Goal: Task Accomplishment & Management: Manage account settings

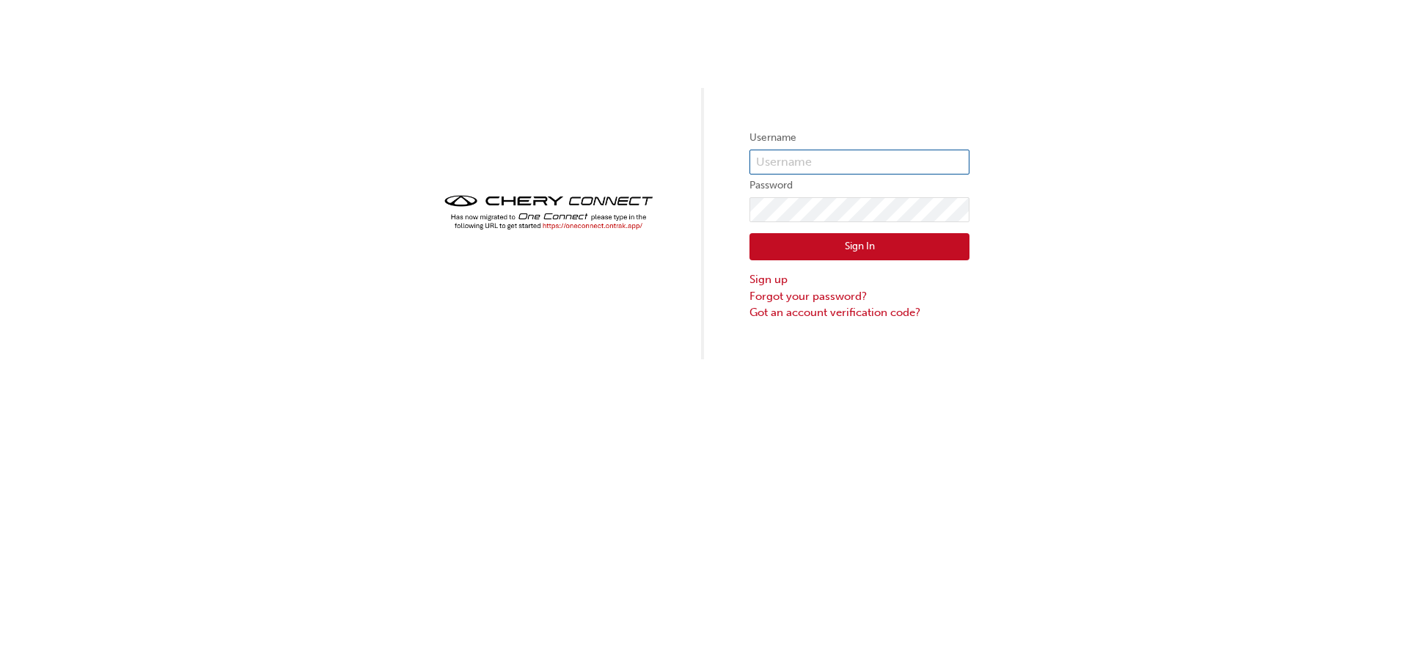
type input "CHAU0367"
click at [1125, 239] on div "Username CHAU0367 Password Sign In Sign up Forgot your password? Got an account…" at bounding box center [704, 179] width 1408 height 359
click at [1296, 193] on div "Username CHAU0367 Password Sign In Sign up Forgot your password? Got an account…" at bounding box center [704, 179] width 1408 height 359
click at [824, 162] on input "CHAU0367" at bounding box center [859, 162] width 220 height 25
click at [782, 158] on input "CHAU0367" at bounding box center [859, 162] width 220 height 25
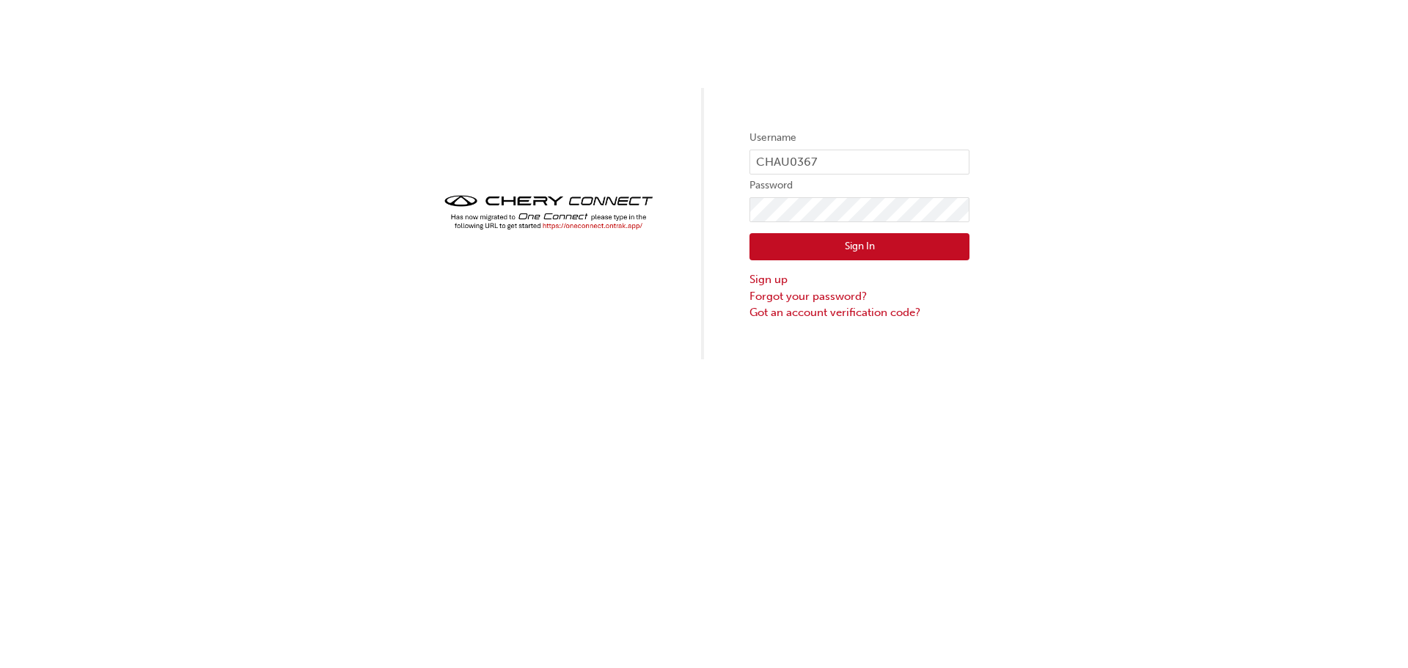
click at [1155, 168] on div "Username CHAU0367 Password Sign In Sign up Forgot your password? Got an account…" at bounding box center [704, 179] width 1408 height 359
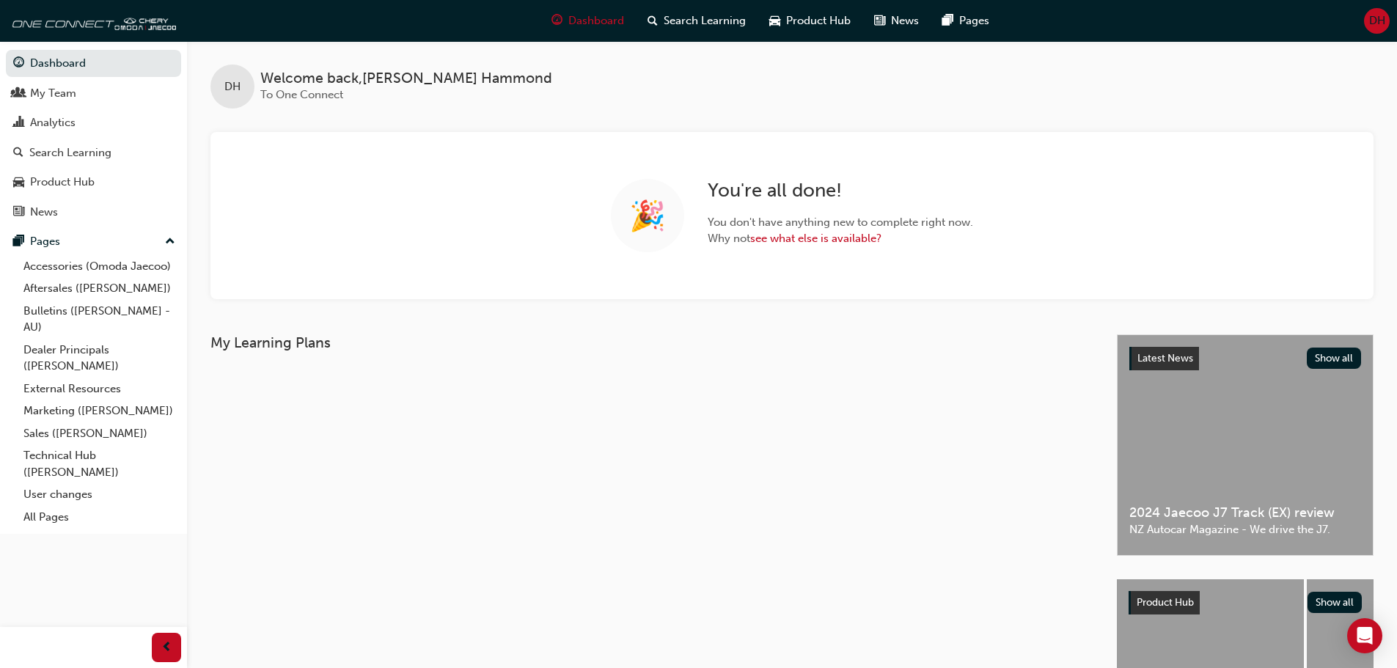
click at [1377, 17] on span "DH" at bounding box center [1377, 20] width 16 height 17
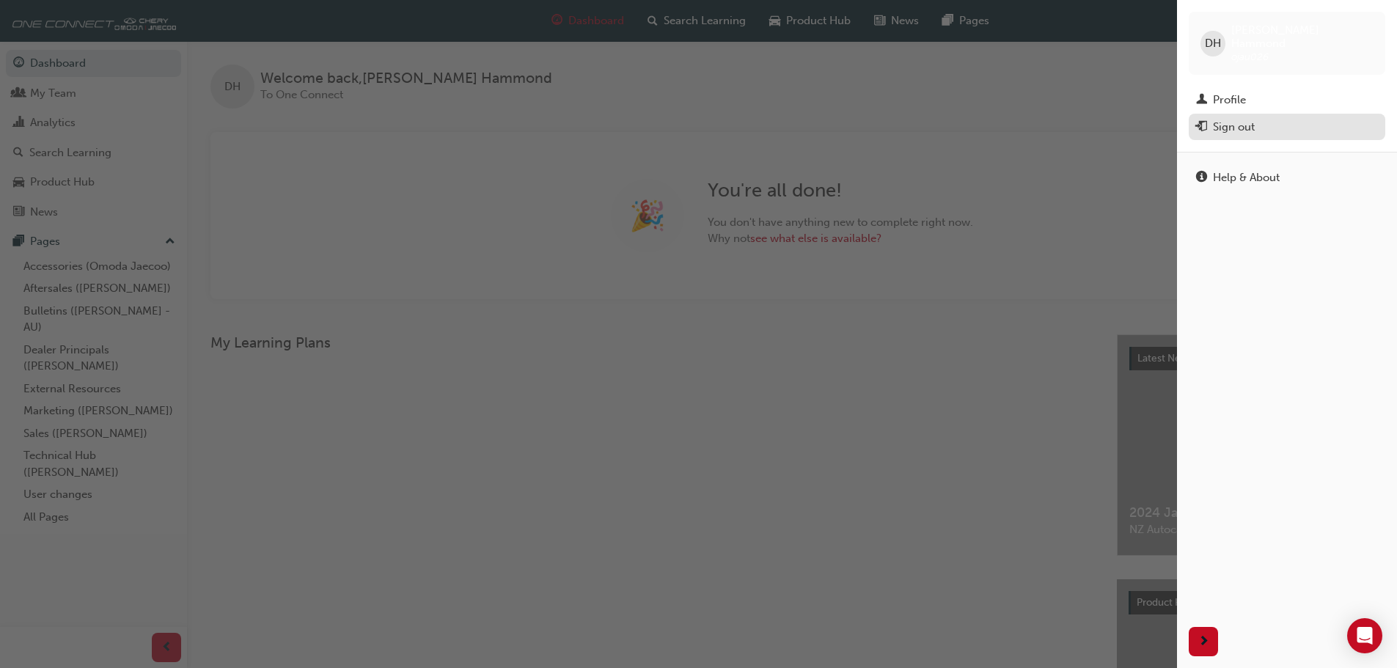
click at [1240, 119] on div "Sign out" at bounding box center [1234, 127] width 42 height 17
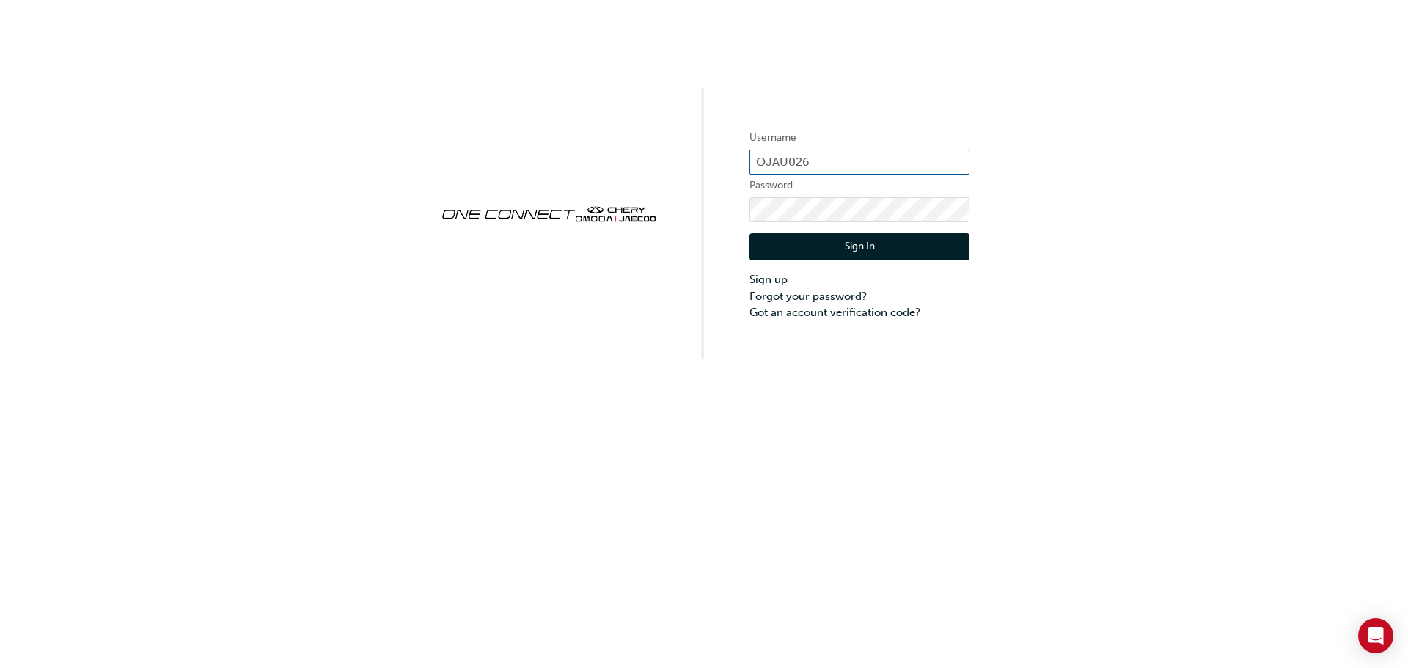
click at [832, 165] on input "OJAU026" at bounding box center [859, 162] width 220 height 25
type input "CHAU0367"
click at [863, 246] on button "Sign In" at bounding box center [859, 247] width 220 height 28
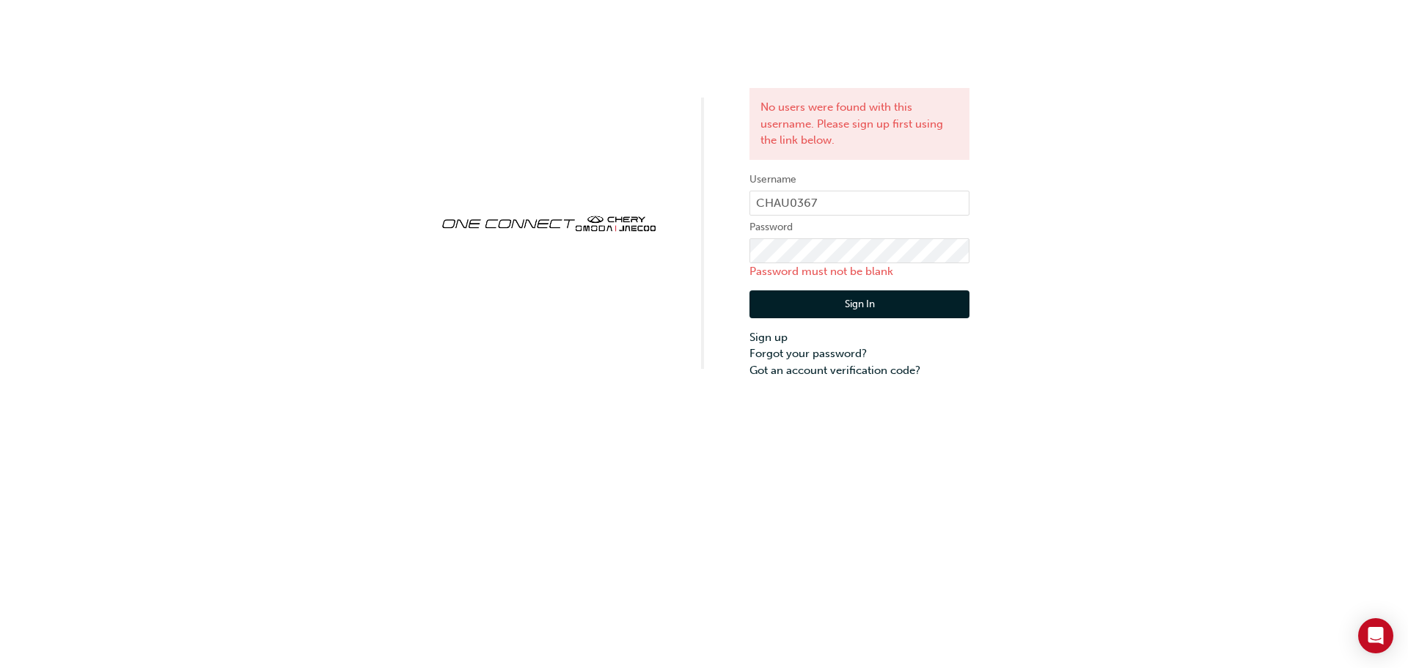
click at [1137, 219] on div "No users were found with this username. Please sign up first using the link bel…" at bounding box center [704, 189] width 1408 height 378
click at [1098, 320] on div "No users were found with this username. Please sign up first using the link bel…" at bounding box center [704, 189] width 1408 height 378
click at [800, 355] on link "Forgot your password?" at bounding box center [859, 353] width 220 height 17
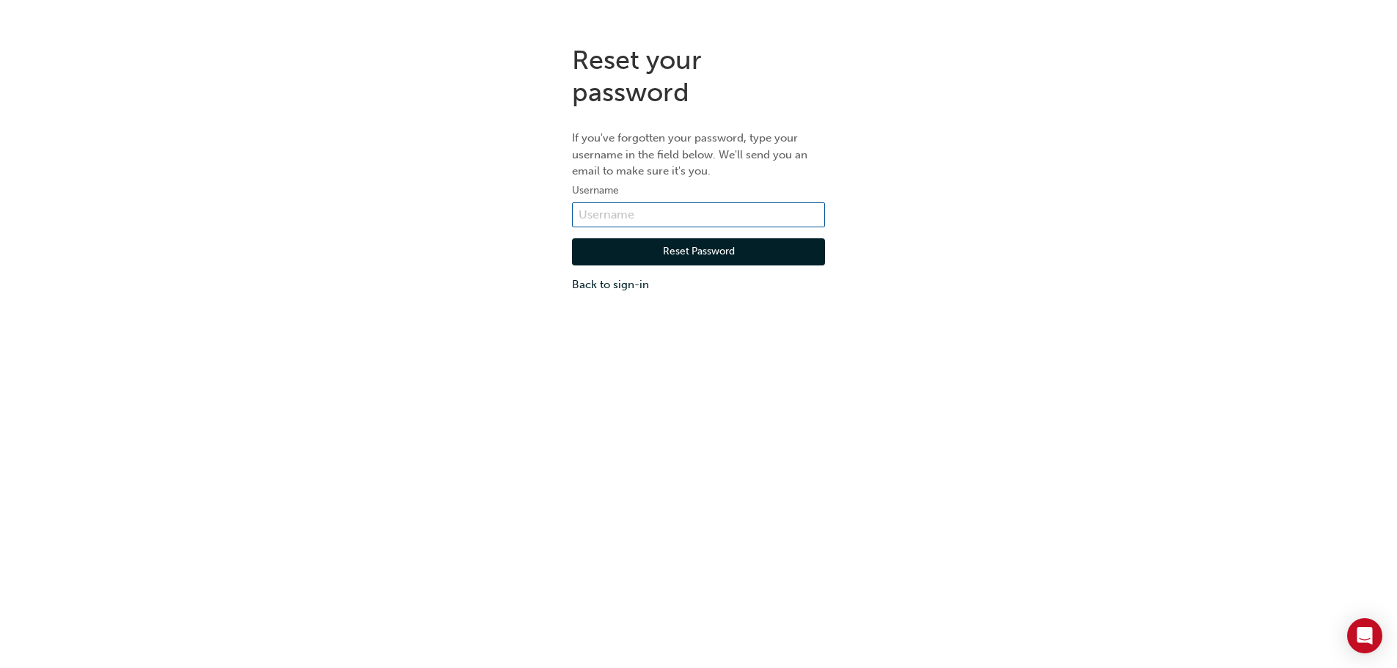
click at [622, 214] on input "text" at bounding box center [698, 214] width 253 height 25
type input "CHAU0367"
click at [689, 252] on button "Reset Password" at bounding box center [698, 252] width 253 height 28
